Goal: Task Accomplishment & Management: Use online tool/utility

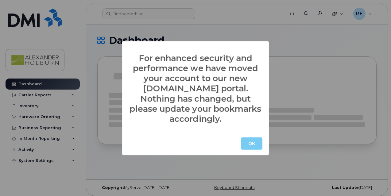
click at [254, 140] on button "OK" at bounding box center [251, 143] width 21 height 12
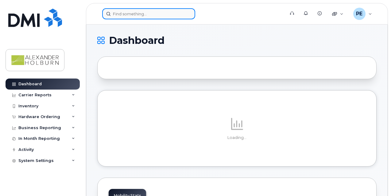
click at [134, 16] on input at bounding box center [148, 13] width 93 height 11
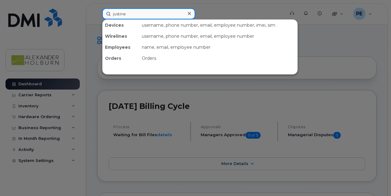
type input "justine"
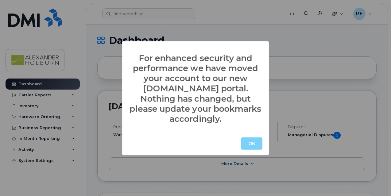
click at [247, 138] on button "OK" at bounding box center [251, 143] width 21 height 12
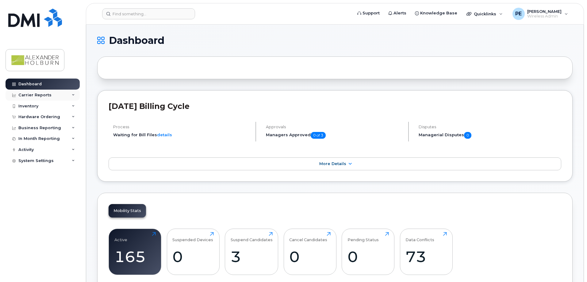
click at [31, 98] on div "Carrier Reports" at bounding box center [43, 95] width 74 height 11
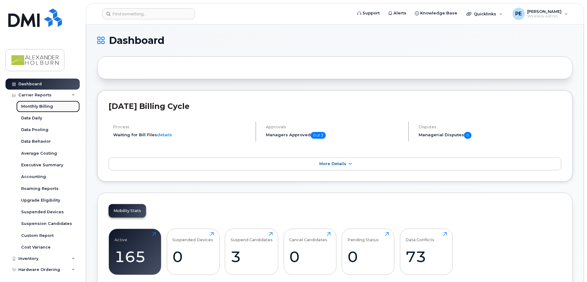
click at [44, 107] on div "Monthly Billing" at bounding box center [37, 107] width 32 height 6
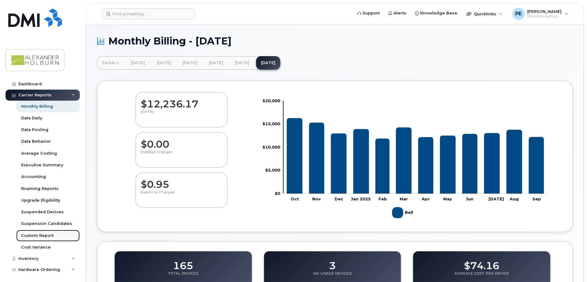
click at [51, 237] on div "Custom Report" at bounding box center [37, 236] width 33 height 6
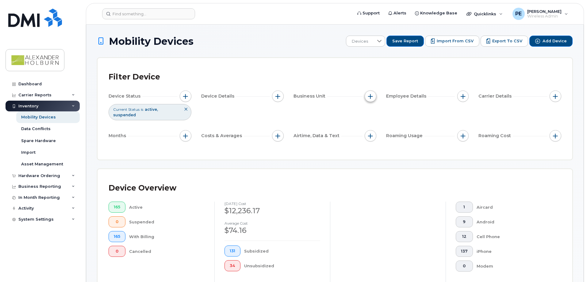
click at [371, 94] on span "button" at bounding box center [370, 96] width 5 height 5
click at [276, 95] on span "button" at bounding box center [277, 96] width 5 height 5
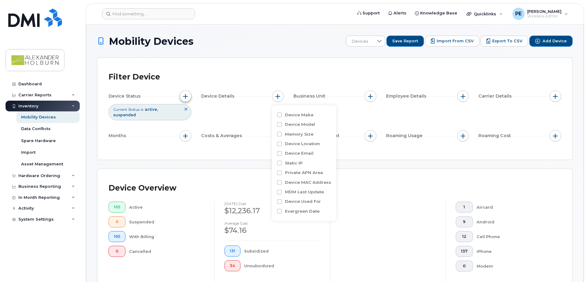
click at [185, 98] on span "button" at bounding box center [185, 96] width 5 height 5
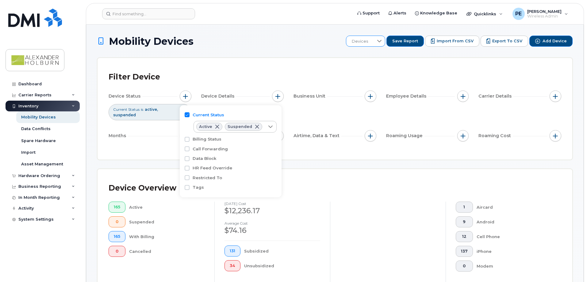
click at [382, 40] on div at bounding box center [379, 41] width 12 height 10
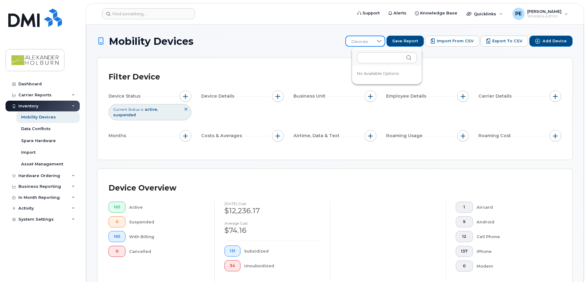
click at [332, 43] on h1 "Mobility Devices" at bounding box center [219, 41] width 245 height 11
click at [461, 96] on span "button" at bounding box center [463, 96] width 5 height 5
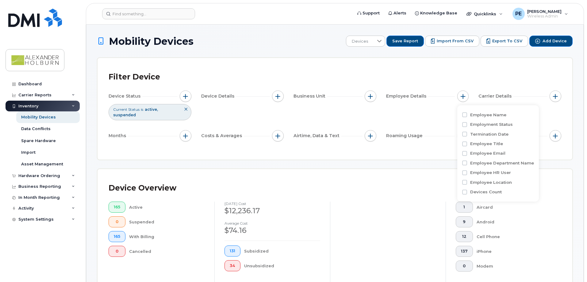
click at [456, 86] on div "Filter Device Device Status Current Status is active suspended Device Details B…" at bounding box center [335, 108] width 453 height 79
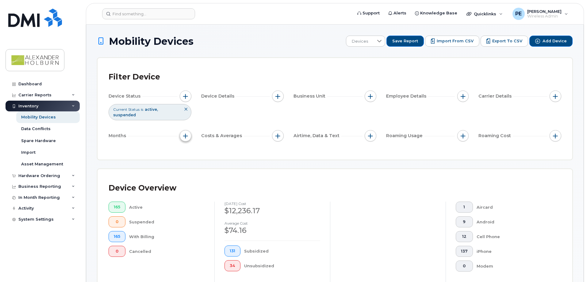
click at [185, 133] on span "button" at bounding box center [185, 135] width 5 height 5
click at [188, 149] on input "Billing Cycle" at bounding box center [187, 149] width 5 height 5
checkbox input "true"
click at [214, 164] on div at bounding box center [214, 160] width 12 height 10
click at [216, 178] on li "is" at bounding box center [213, 178] width 40 height 12
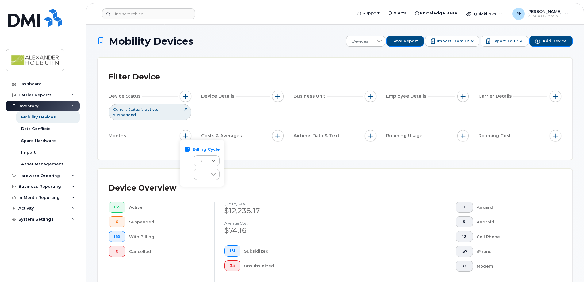
click at [237, 155] on div "Filter Device Device Status Current Status is active suspended Device Details B…" at bounding box center [334, 109] width 475 height 102
click at [46, 187] on div "Business Reporting" at bounding box center [39, 186] width 43 height 5
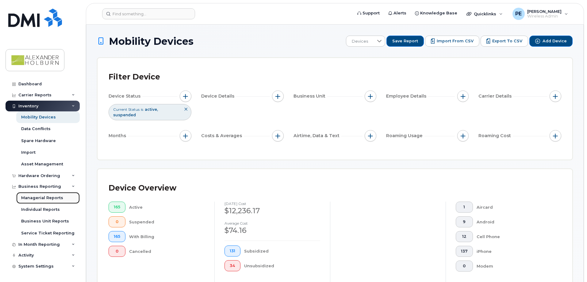
click at [50, 200] on div "Managerial Reports" at bounding box center [42, 198] width 42 height 6
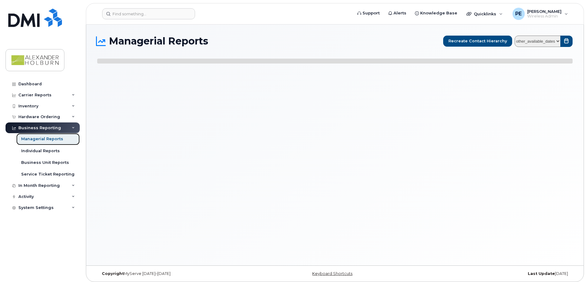
select select
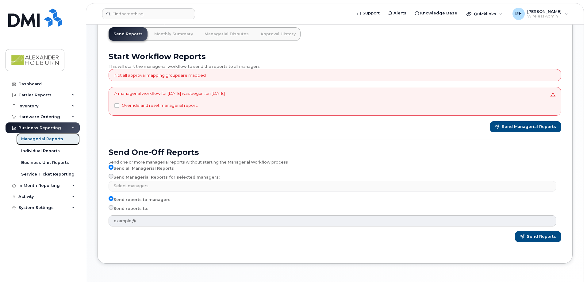
scroll to position [33, 0]
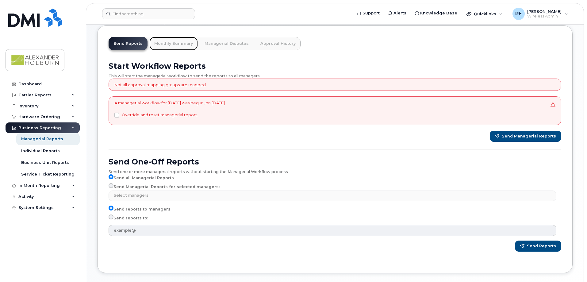
click at [170, 45] on link "Monthly Summary" at bounding box center [173, 43] width 48 height 13
click at [174, 44] on link "Monthly Summary" at bounding box center [173, 43] width 48 height 13
click at [174, 45] on link "Monthly Summary" at bounding box center [173, 43] width 48 height 13
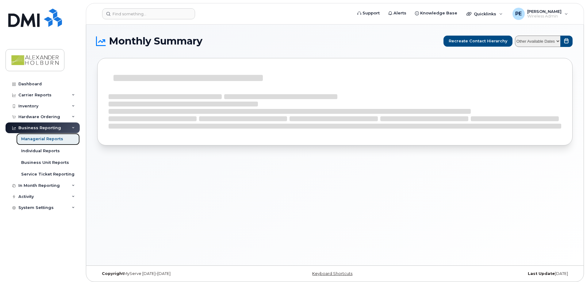
click at [49, 142] on link "Managerial Reports" at bounding box center [47, 139] width 63 height 12
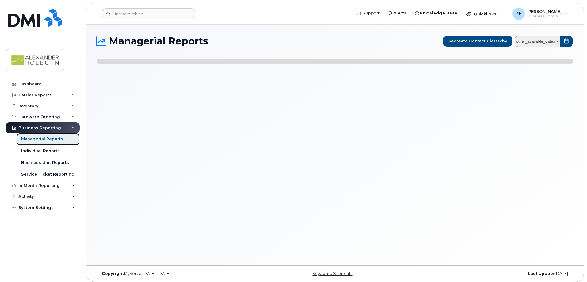
select select
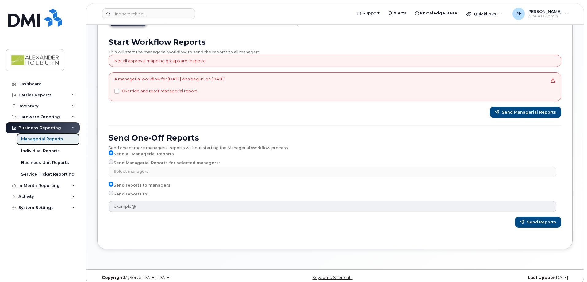
scroll to position [61, 0]
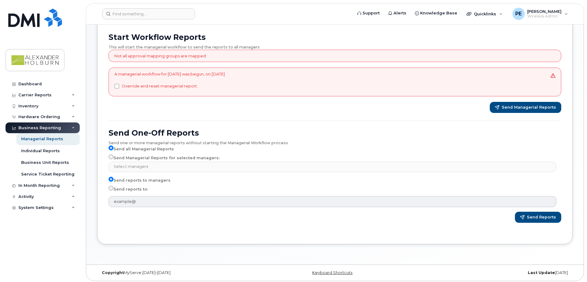
click at [117, 189] on label "Send reports to:" at bounding box center [129, 189] width 40 height 7
click at [113, 189] on input "Send reports to:" at bounding box center [111, 188] width 5 height 5
radio input "true"
click at [137, 159] on label "Send Managerial Reports for selected managers:" at bounding box center [164, 157] width 111 height 7
click at [113, 159] on input "Send Managerial Reports for selected managers:" at bounding box center [111, 156] width 5 height 5
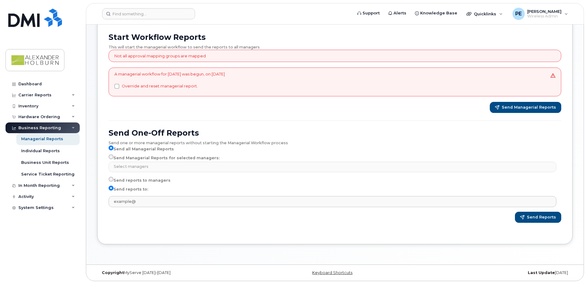
radio input "true"
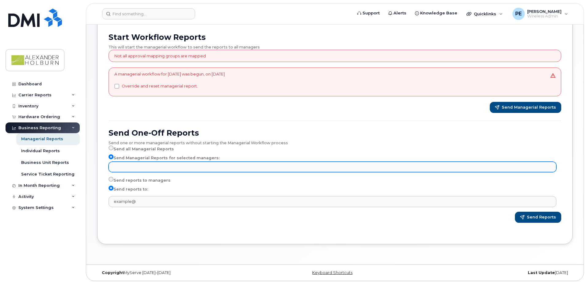
click at [146, 166] on input "text" at bounding box center [333, 166] width 442 height 9
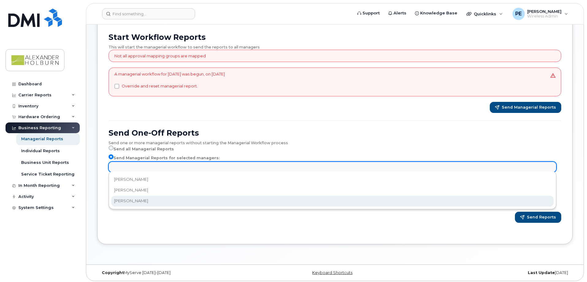
select select "9cb81590-610d-4f51-bac4-4ecc8e572ceb"
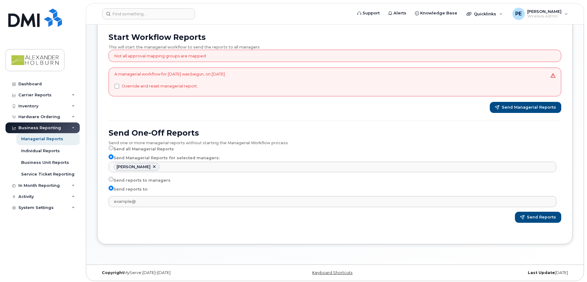
scroll to position [11, 0]
click at [131, 179] on label "Send reports to managers" at bounding box center [140, 180] width 62 height 7
click at [113, 179] on input "Send reports to managers" at bounding box center [111, 179] width 5 height 5
radio input "true"
click at [545, 216] on span "Send Reports" at bounding box center [541, 217] width 29 height 6
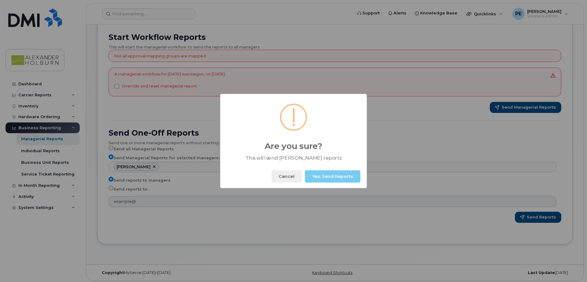
click at [321, 181] on button "Yes, Send Reports" at bounding box center [332, 176] width 55 height 12
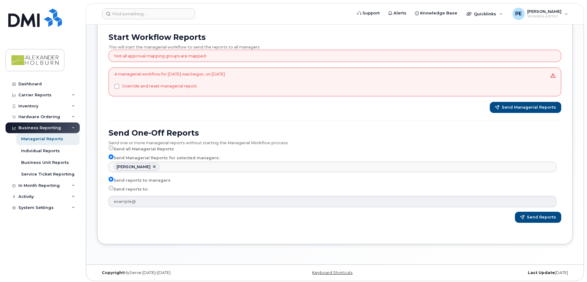
click at [349, 176] on form "Send One-Off Reports Send one or more managerial reports without starting the M…" at bounding box center [335, 175] width 453 height 94
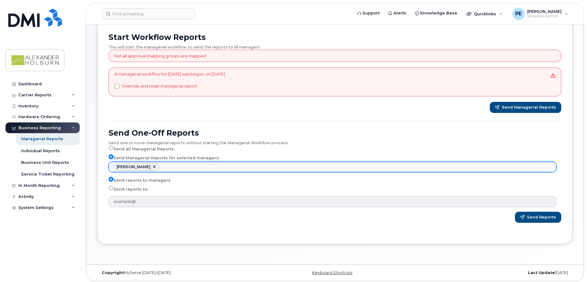
click at [155, 165] on li "[PERSON_NAME]" at bounding box center [137, 167] width 46 height 8
click at [154, 165] on link at bounding box center [154, 166] width 5 height 5
select select
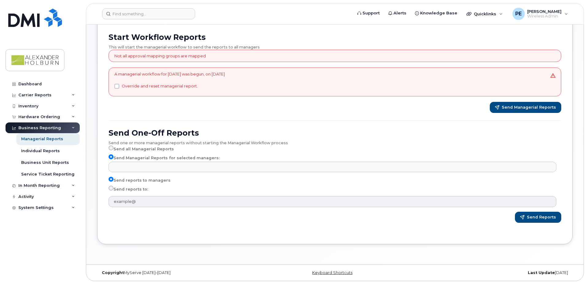
type input "Select managers"
click at [130, 151] on label "Send all Managerial Reports" at bounding box center [141, 148] width 65 height 7
click at [113, 150] on input "Send all Managerial Reports" at bounding box center [111, 147] width 5 height 5
radio input "true"
click at [133, 147] on label "Send all Managerial Reports" at bounding box center [141, 148] width 65 height 7
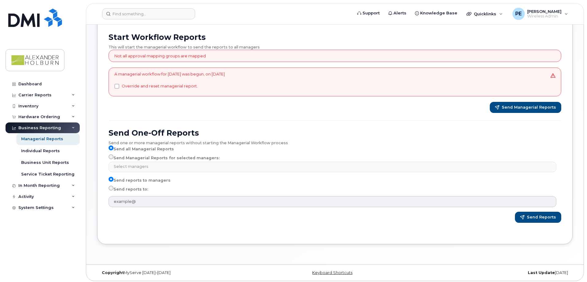
click at [113, 147] on input "Send all Managerial Reports" at bounding box center [111, 147] width 5 height 5
select select
click at [39, 88] on link "Dashboard" at bounding box center [43, 83] width 74 height 11
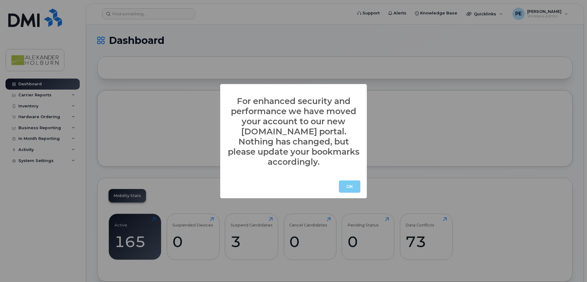
click at [341, 182] on button "OK" at bounding box center [349, 186] width 21 height 12
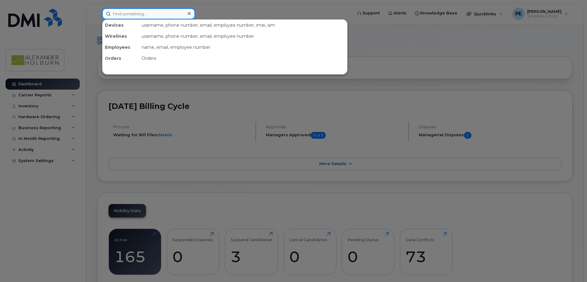
click at [138, 14] on input at bounding box center [148, 13] width 93 height 11
click at [37, 97] on div at bounding box center [293, 141] width 587 height 282
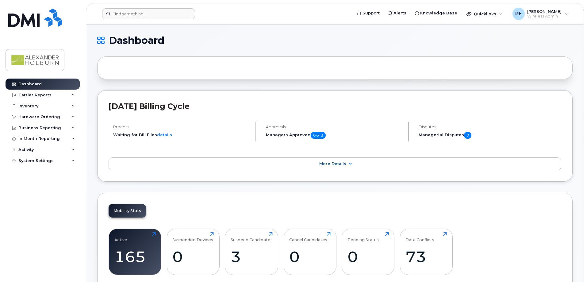
click at [37, 97] on div "Carrier Reports" at bounding box center [34, 95] width 33 height 5
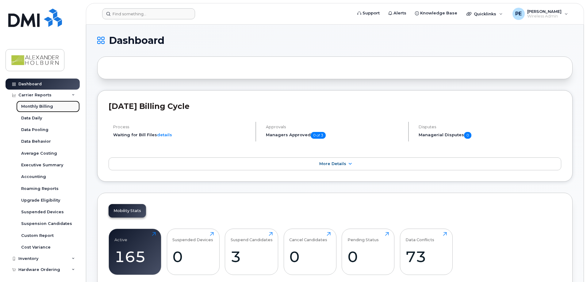
click at [40, 105] on div "Monthly Billing" at bounding box center [37, 107] width 32 height 6
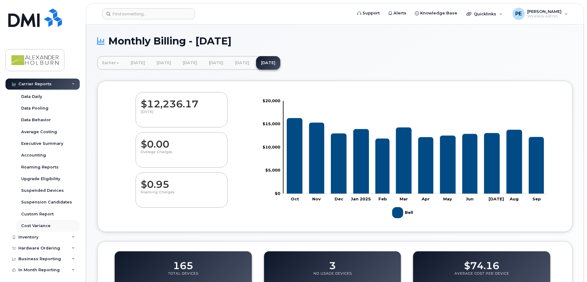
scroll to position [46, 0]
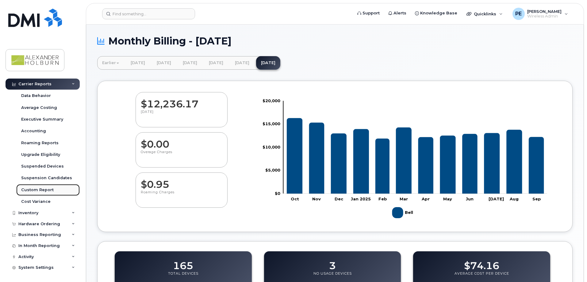
click at [40, 190] on div "Custom Report" at bounding box center [37, 190] width 33 height 6
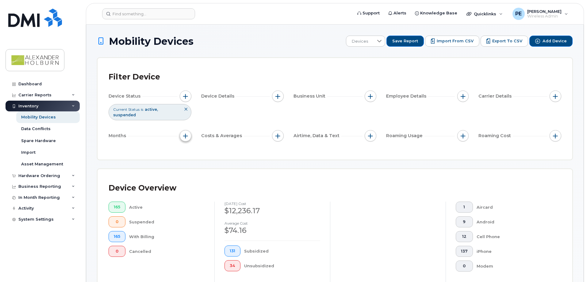
click at [185, 133] on button "button" at bounding box center [186, 136] width 12 height 12
click at [188, 148] on input "Billing Cycle" at bounding box center [187, 149] width 5 height 5
checkbox input "true"
click at [281, 180] on div "Device Overview" at bounding box center [335, 188] width 453 height 16
click at [184, 133] on span "button" at bounding box center [185, 135] width 5 height 5
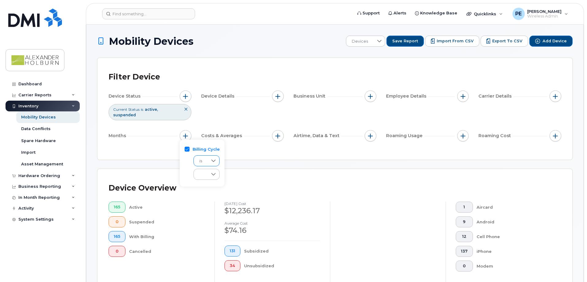
click at [211, 162] on icon at bounding box center [213, 160] width 5 height 5
click at [214, 179] on li "is" at bounding box center [213, 178] width 40 height 12
click at [214, 173] on icon at bounding box center [213, 174] width 5 height 5
click at [266, 192] on div "Device Overview 165 Active 0 Suspended 165 With Billing 0 Cancelled [DATE] cost…" at bounding box center [335, 238] width 453 height 117
click at [413, 41] on span "Save Report" at bounding box center [405, 41] width 26 height 6
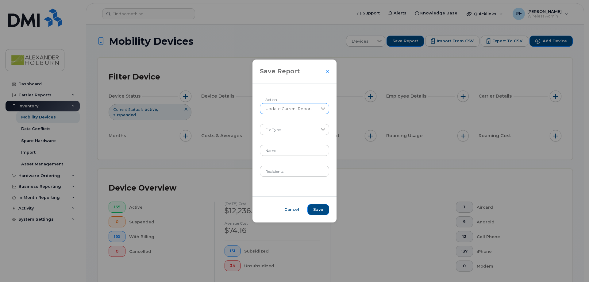
click at [292, 111] on span "Update Current Report" at bounding box center [288, 108] width 57 height 11
click at [298, 136] on span "Update Current Report" at bounding box center [288, 135] width 47 height 6
click at [291, 152] on input "Name" at bounding box center [294, 150] width 70 height 11
click at [292, 169] on input "Recipients" at bounding box center [295, 171] width 70 height 11
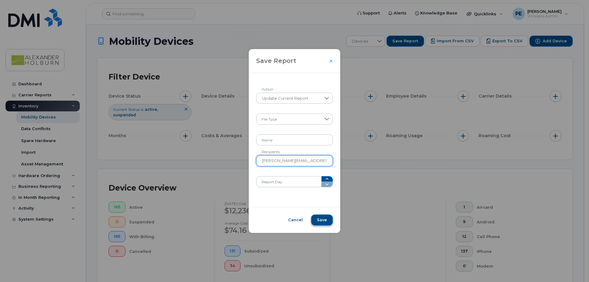
type input "[PERSON_NAME][EMAIL_ADDRESS][DOMAIN_NAME]"
click at [317, 221] on span "Save" at bounding box center [322, 220] width 10 height 6
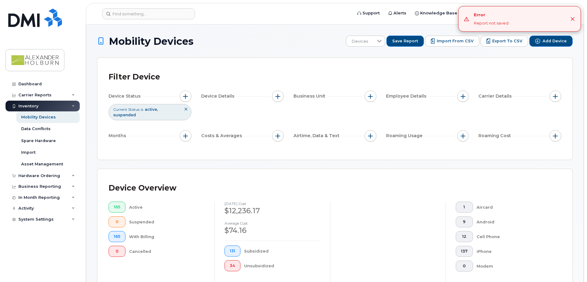
click at [572, 19] on icon "Close" at bounding box center [573, 19] width 4 height 4
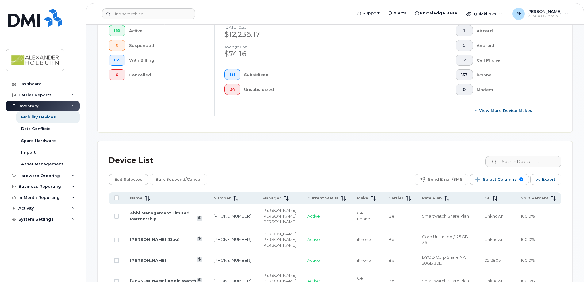
scroll to position [184, 0]
